Goal: Navigation & Orientation: Understand site structure

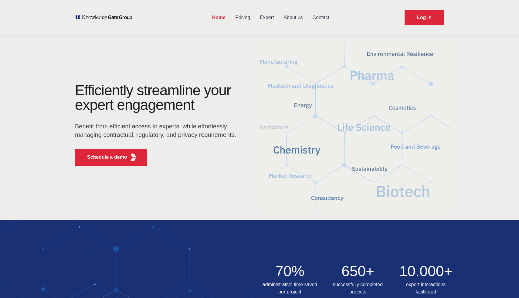
click at [294, 16] on link "About us" at bounding box center [292, 18] width 29 height 16
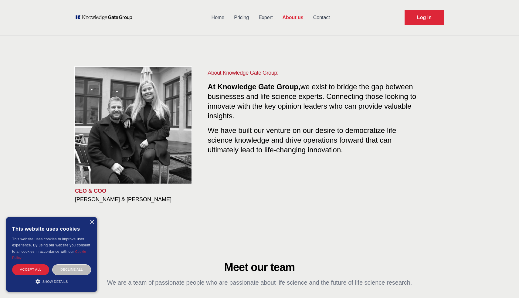
click at [262, 19] on link "Expert" at bounding box center [266, 18] width 24 height 16
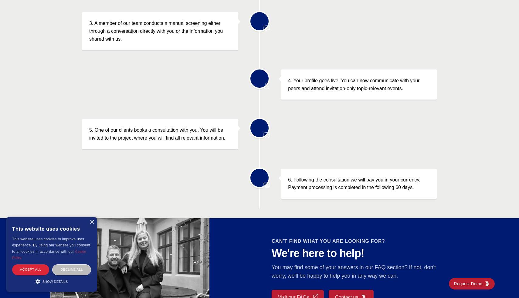
scroll to position [317, 0]
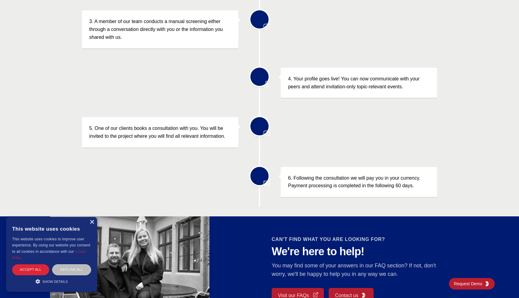
click at [91, 222] on div "×" at bounding box center [91, 222] width 5 height 5
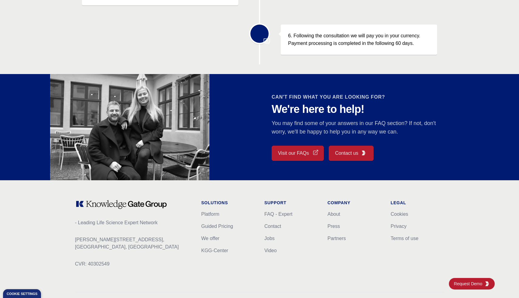
scroll to position [0, 0]
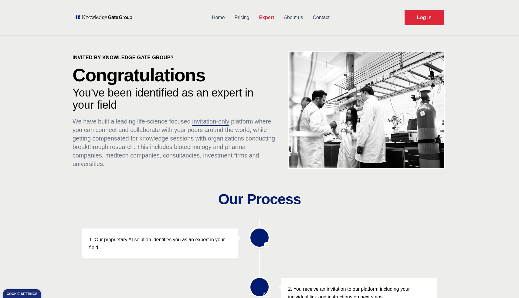
click at [238, 14] on link "Pricing" at bounding box center [242, 18] width 25 height 16
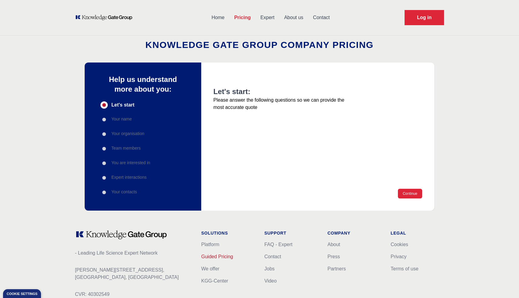
click at [227, 257] on link "Guided Pricing" at bounding box center [217, 256] width 32 height 5
click at [223, 258] on link "Guided Pricing" at bounding box center [217, 256] width 32 height 5
click at [211, 267] on link "We offer" at bounding box center [210, 268] width 18 height 5
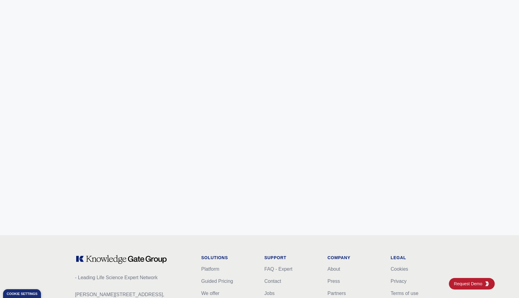
scroll to position [2377, 0]
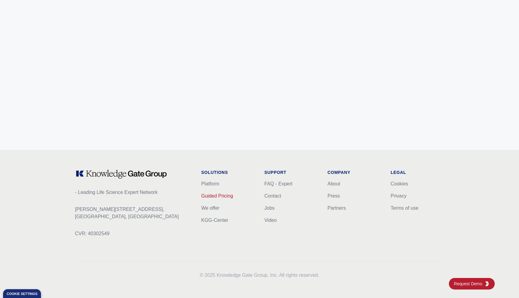
click at [217, 195] on link "Guided Pricing" at bounding box center [217, 195] width 32 height 5
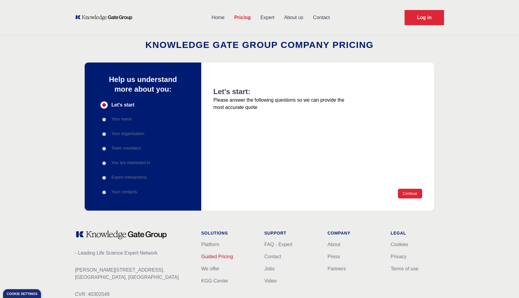
scroll to position [61, 0]
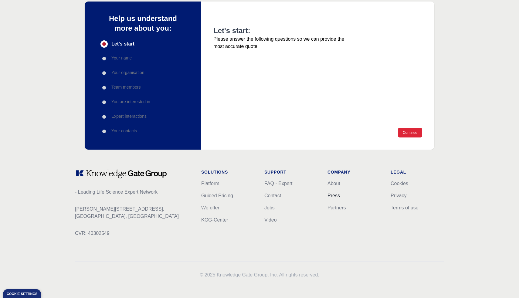
click at [332, 197] on link "Press" at bounding box center [333, 195] width 12 height 5
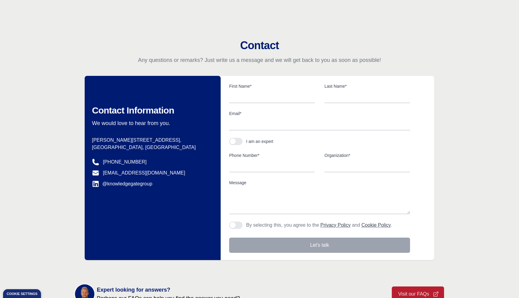
scroll to position [166, 0]
